Goal: Find specific page/section: Find specific page/section

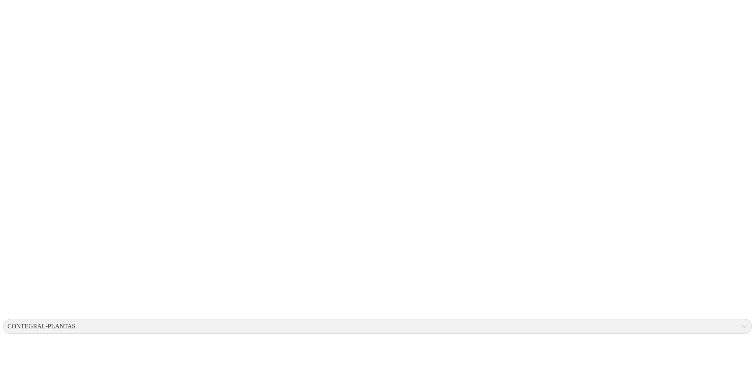
click at [18, 148] on icon at bounding box center [15, 160] width 24 height 24
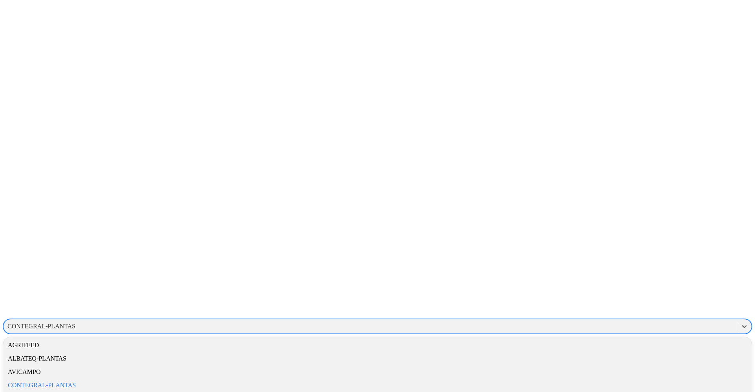
click at [75, 323] on div "CONTEGRAL-PLANTAS" at bounding box center [41, 326] width 68 height 7
click at [630, 379] on div "CONTEGRAL-PLANTAS" at bounding box center [377, 385] width 748 height 13
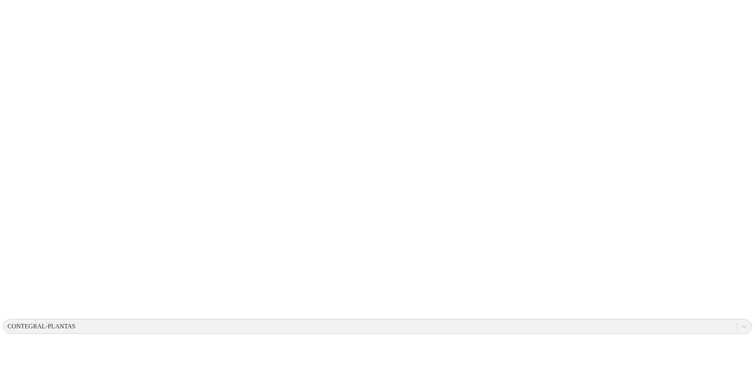
click at [15, 10] on icon at bounding box center [15, 160] width 24 height 314
